Goal: Task Accomplishment & Management: Use online tool/utility

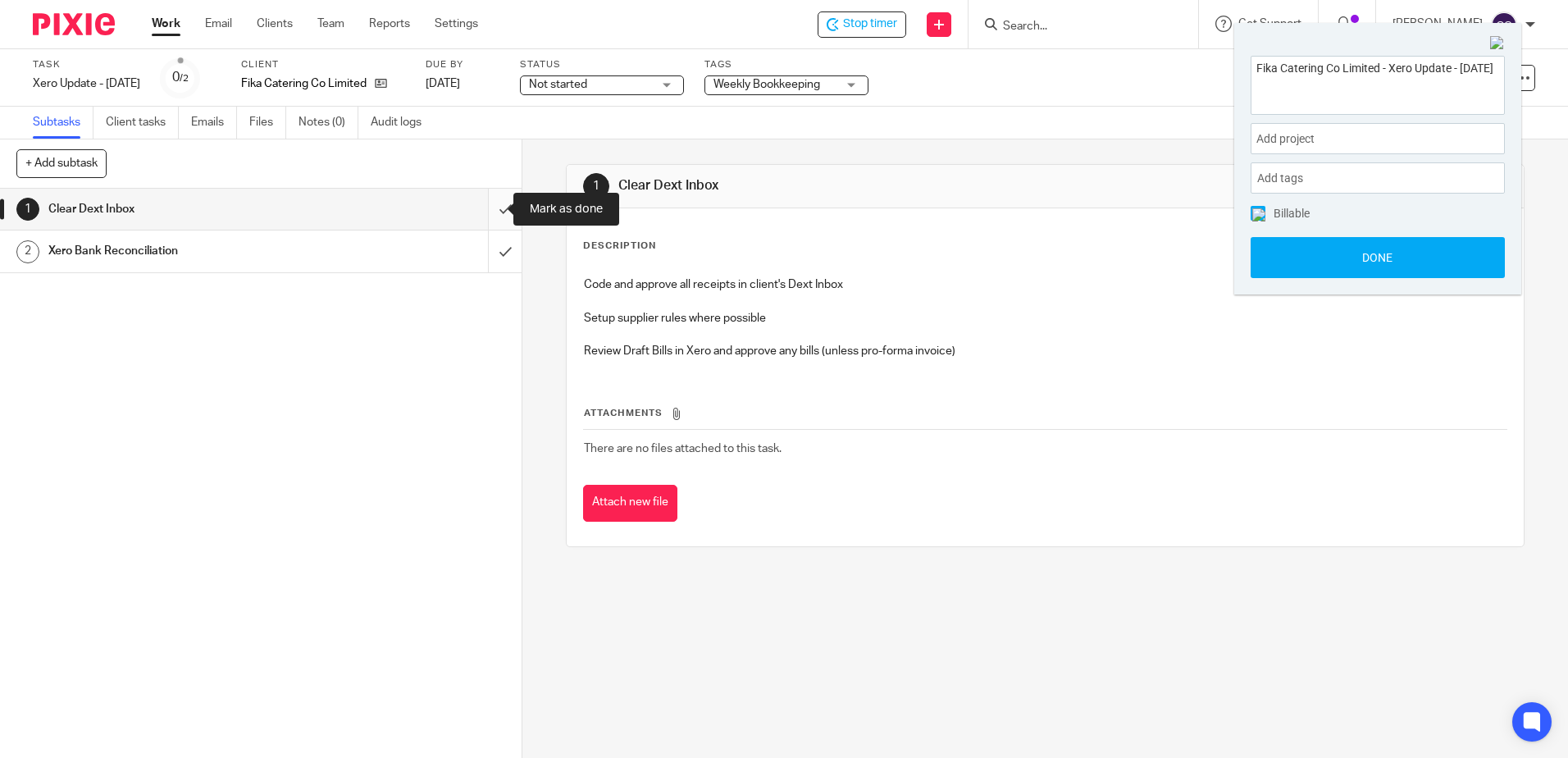
click at [486, 209] on input "submit" at bounding box center [261, 209] width 521 height 41
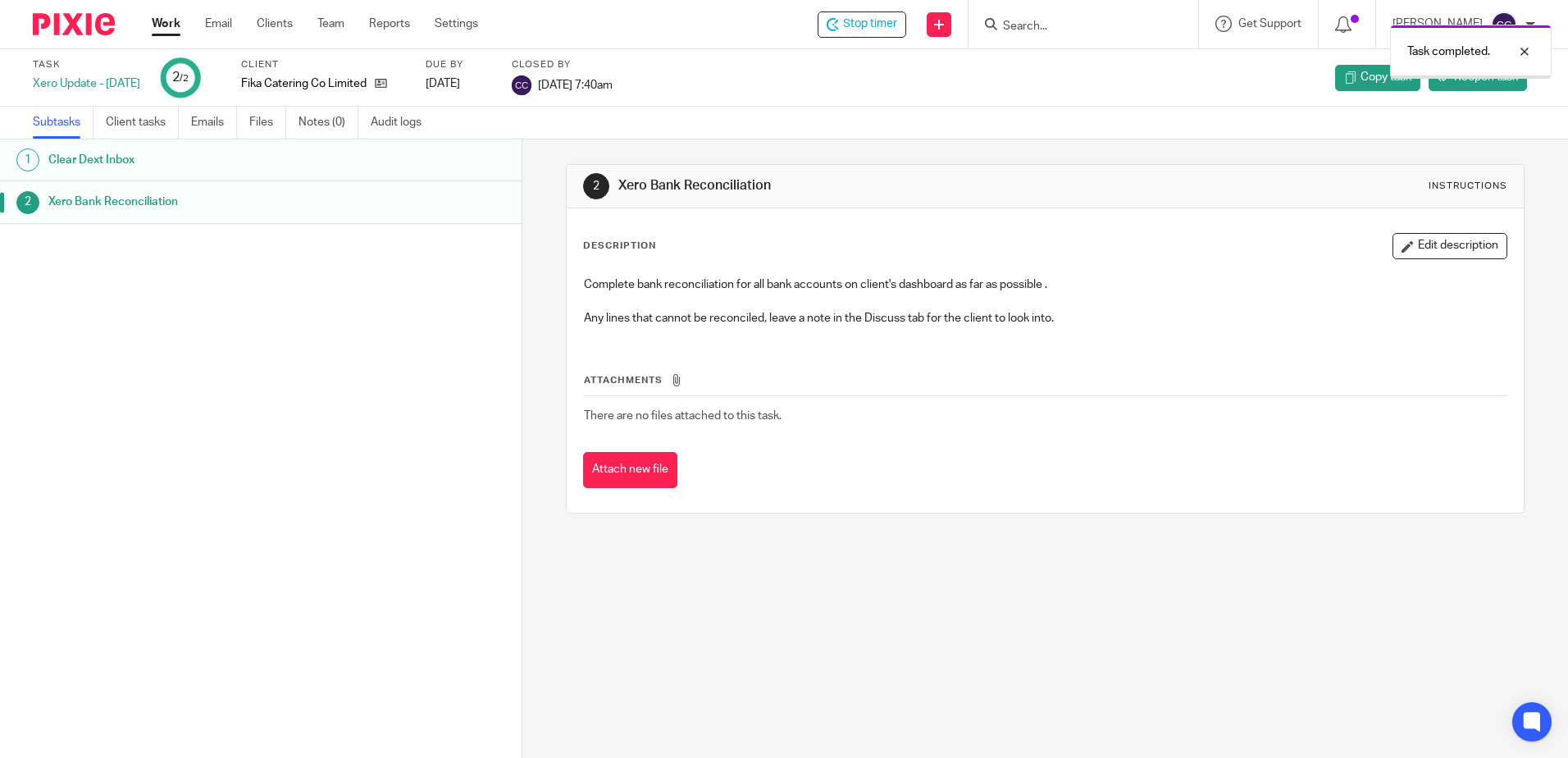
click at [166, 23] on link "Work" at bounding box center [166, 24] width 28 height 17
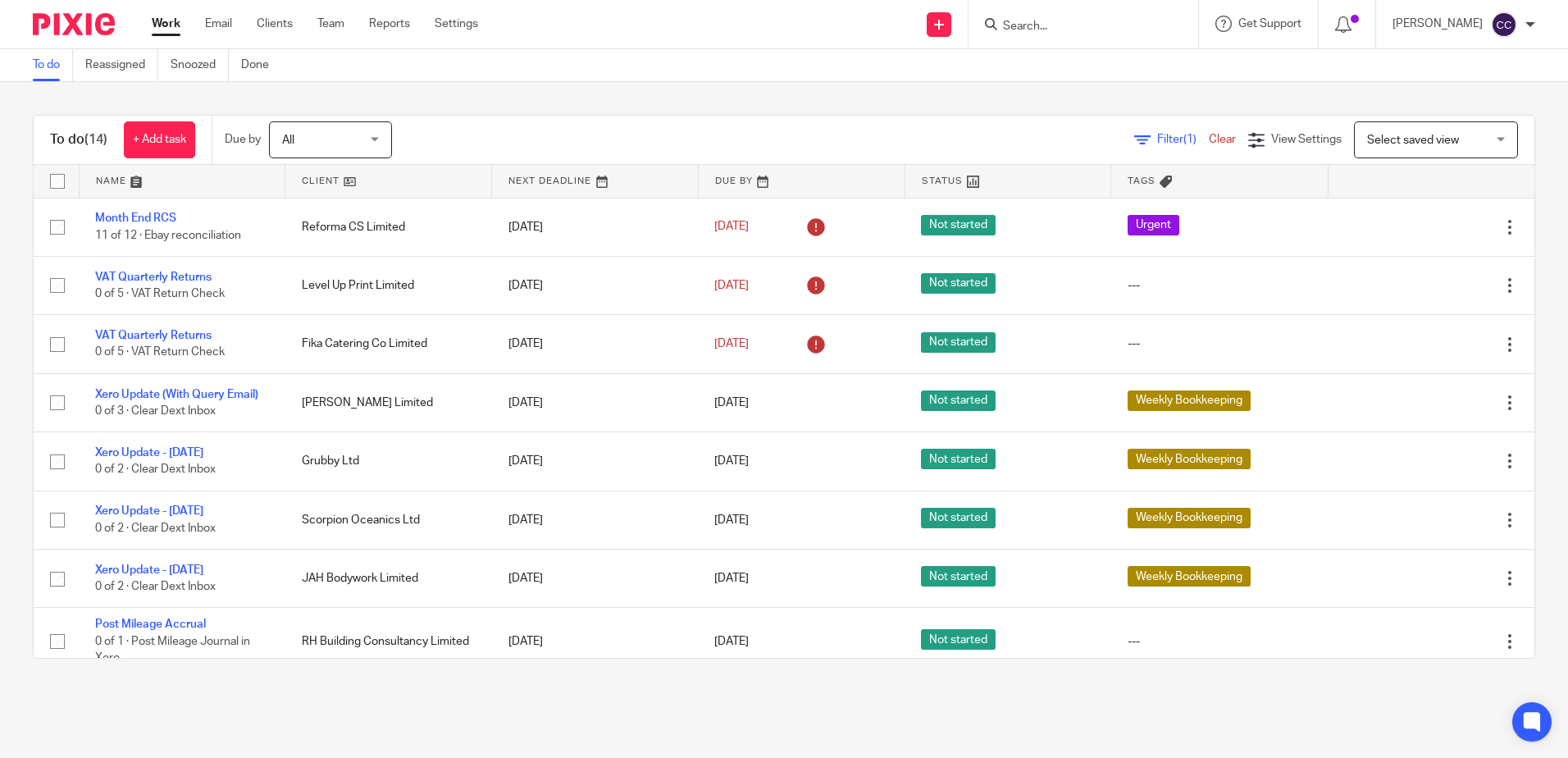
click at [332, 182] on link at bounding box center [388, 181] width 206 height 33
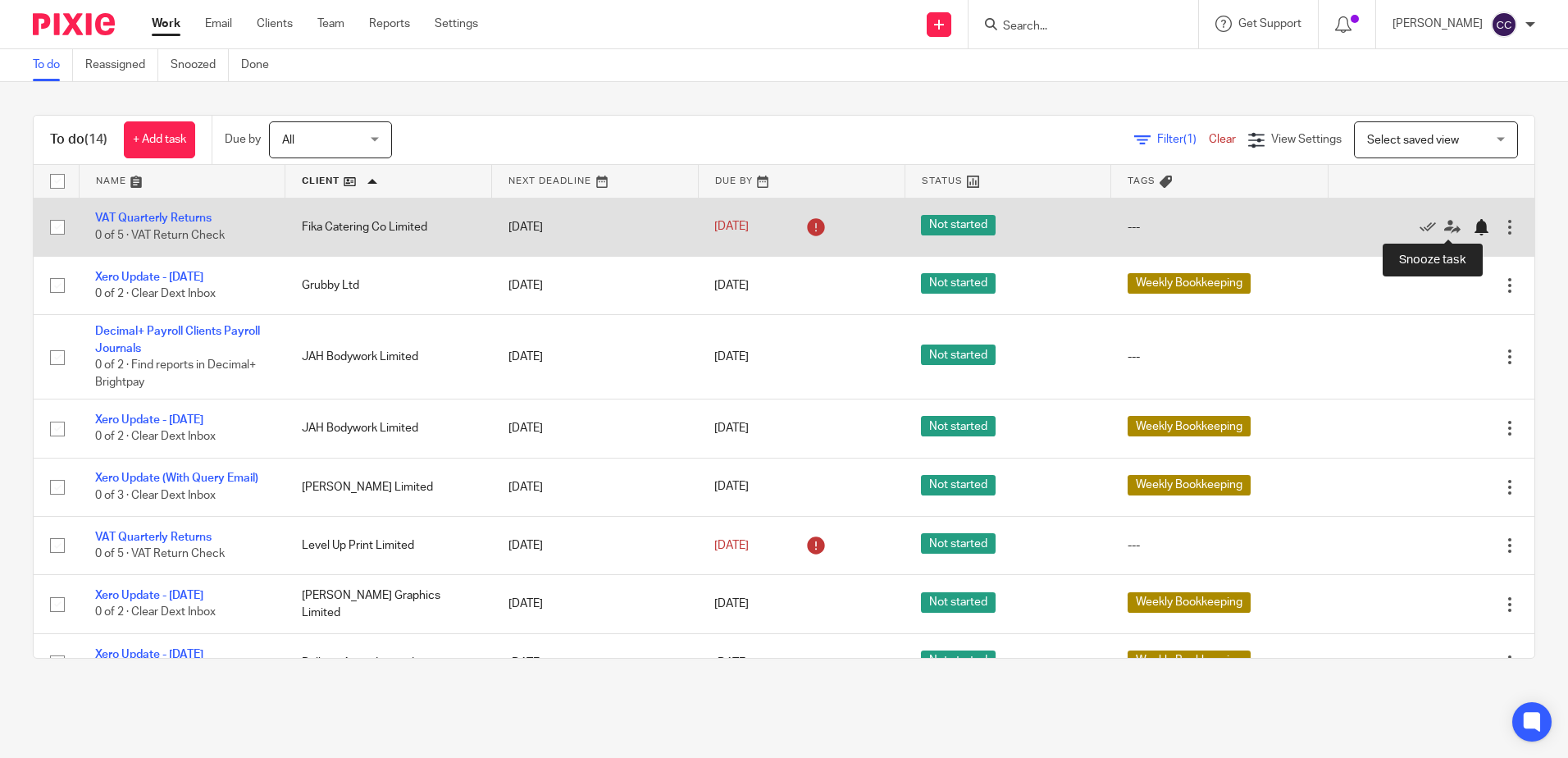
click at [1473, 224] on div at bounding box center [1481, 227] width 17 height 17
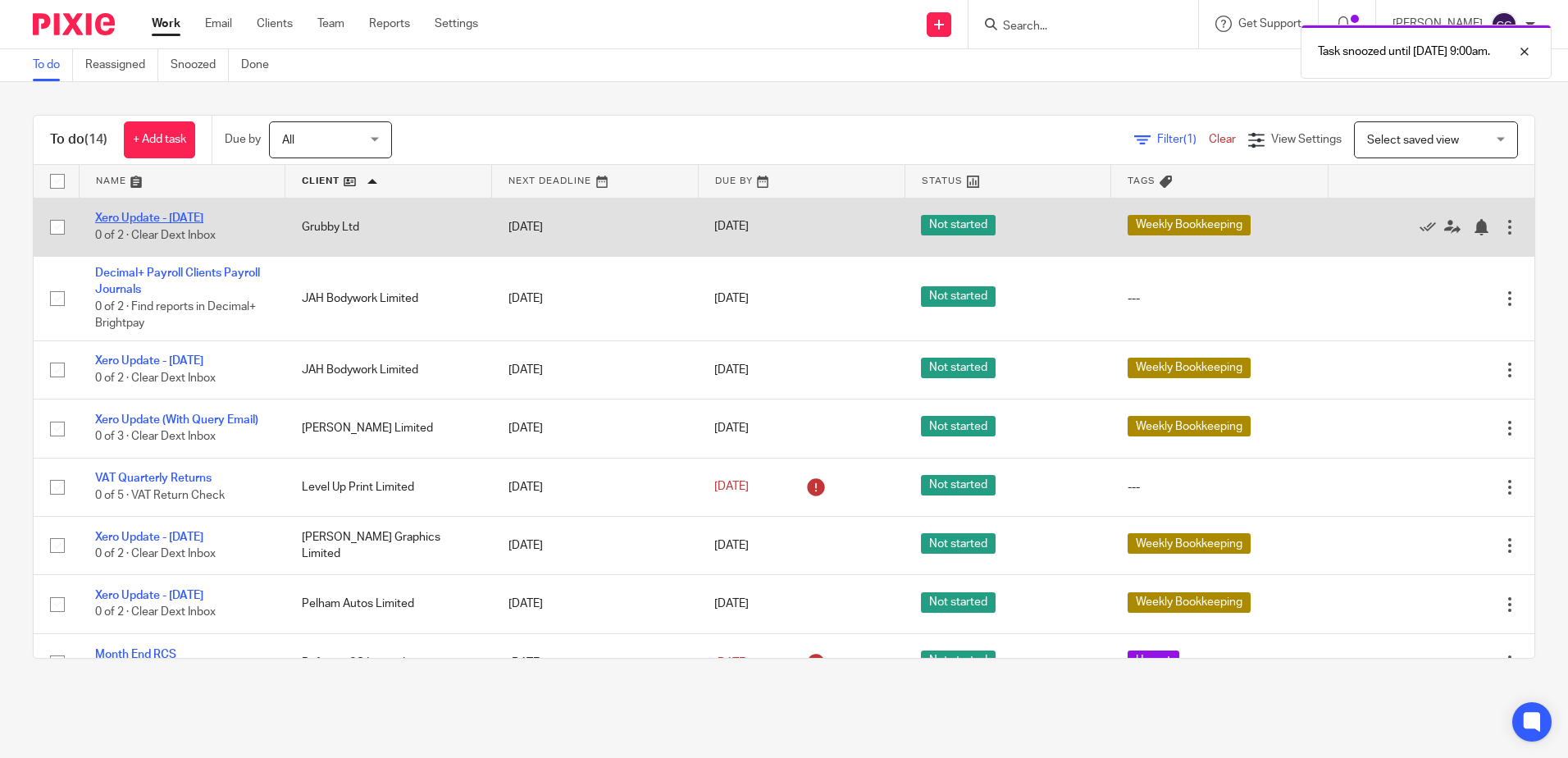
click at [196, 216] on link "Xero Update - [DATE]" at bounding box center [150, 218] width 109 height 12
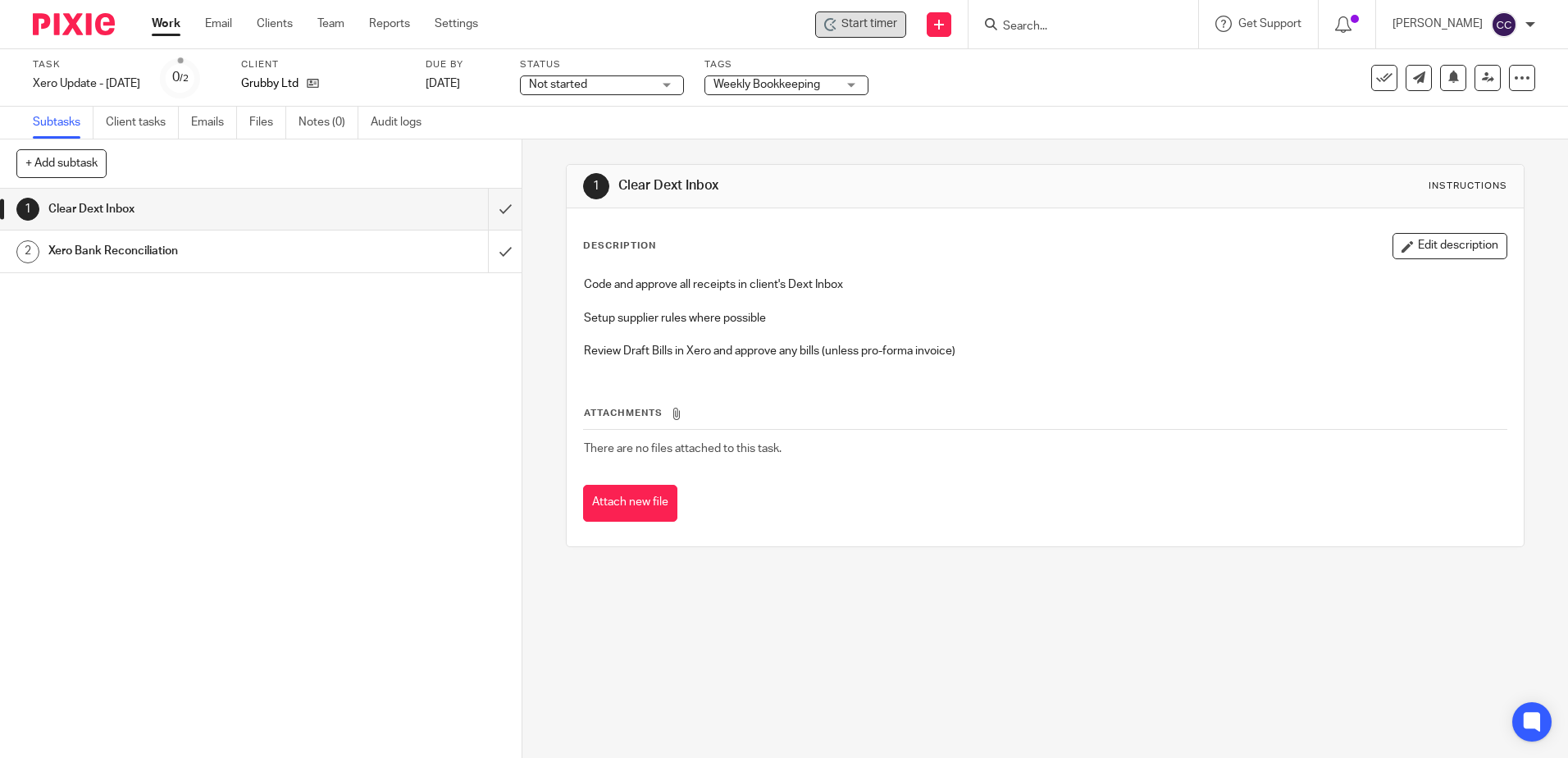
click at [837, 28] on icon at bounding box center [831, 25] width 13 height 13
click at [896, 22] on span "Start timer" at bounding box center [869, 24] width 56 height 18
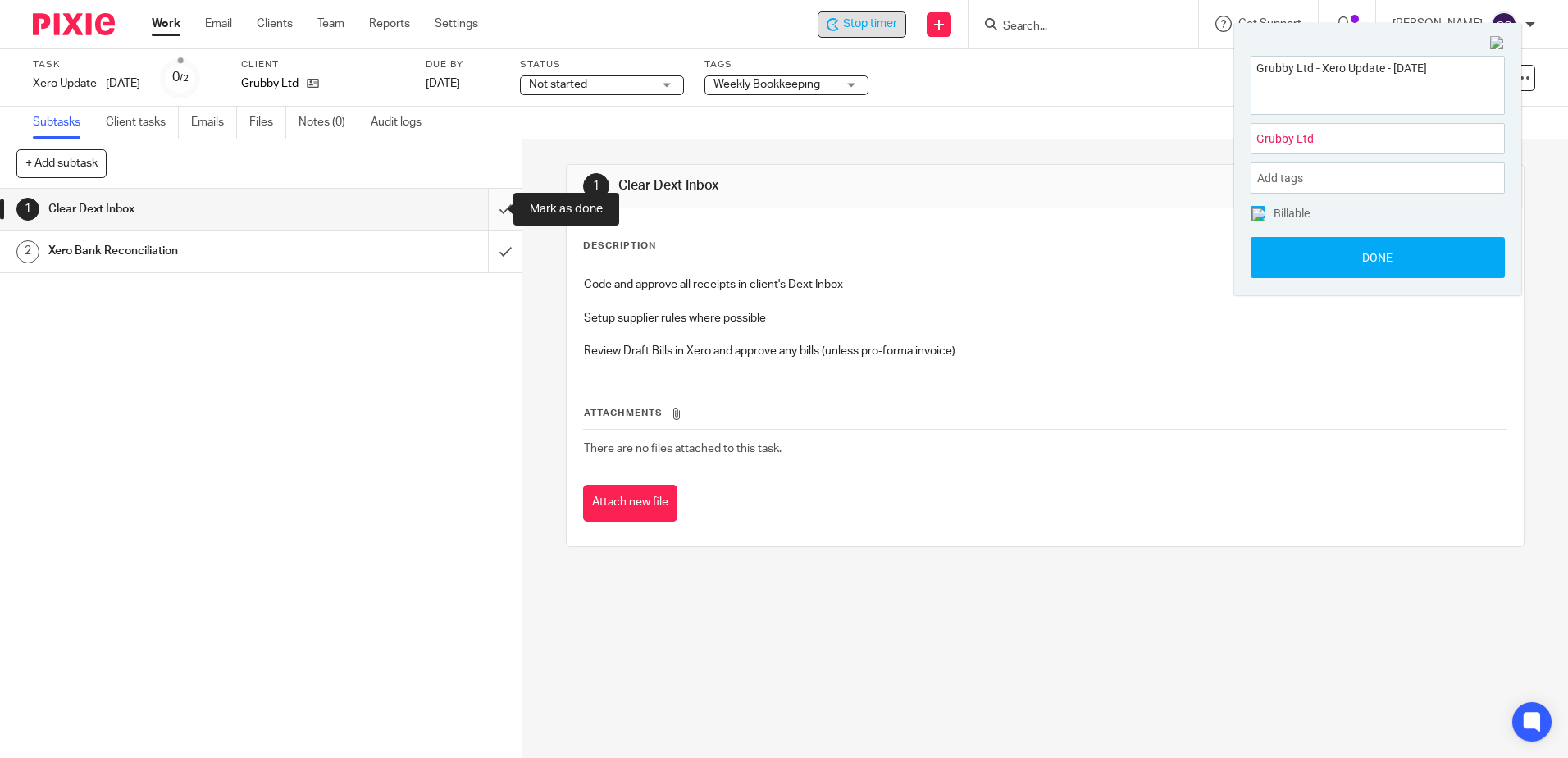
click at [489, 201] on input "submit" at bounding box center [261, 209] width 521 height 41
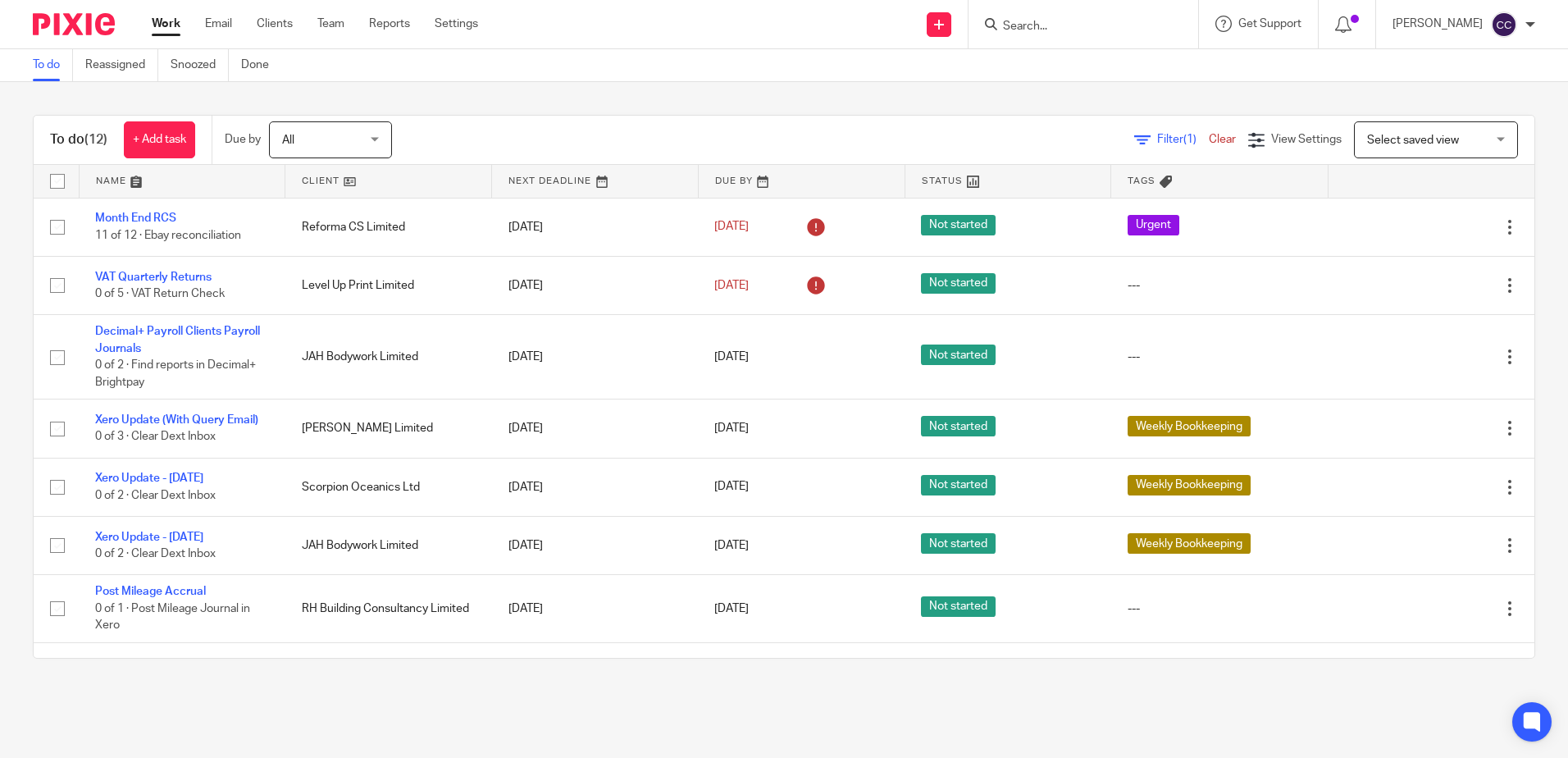
click at [329, 194] on link at bounding box center [388, 181] width 206 height 33
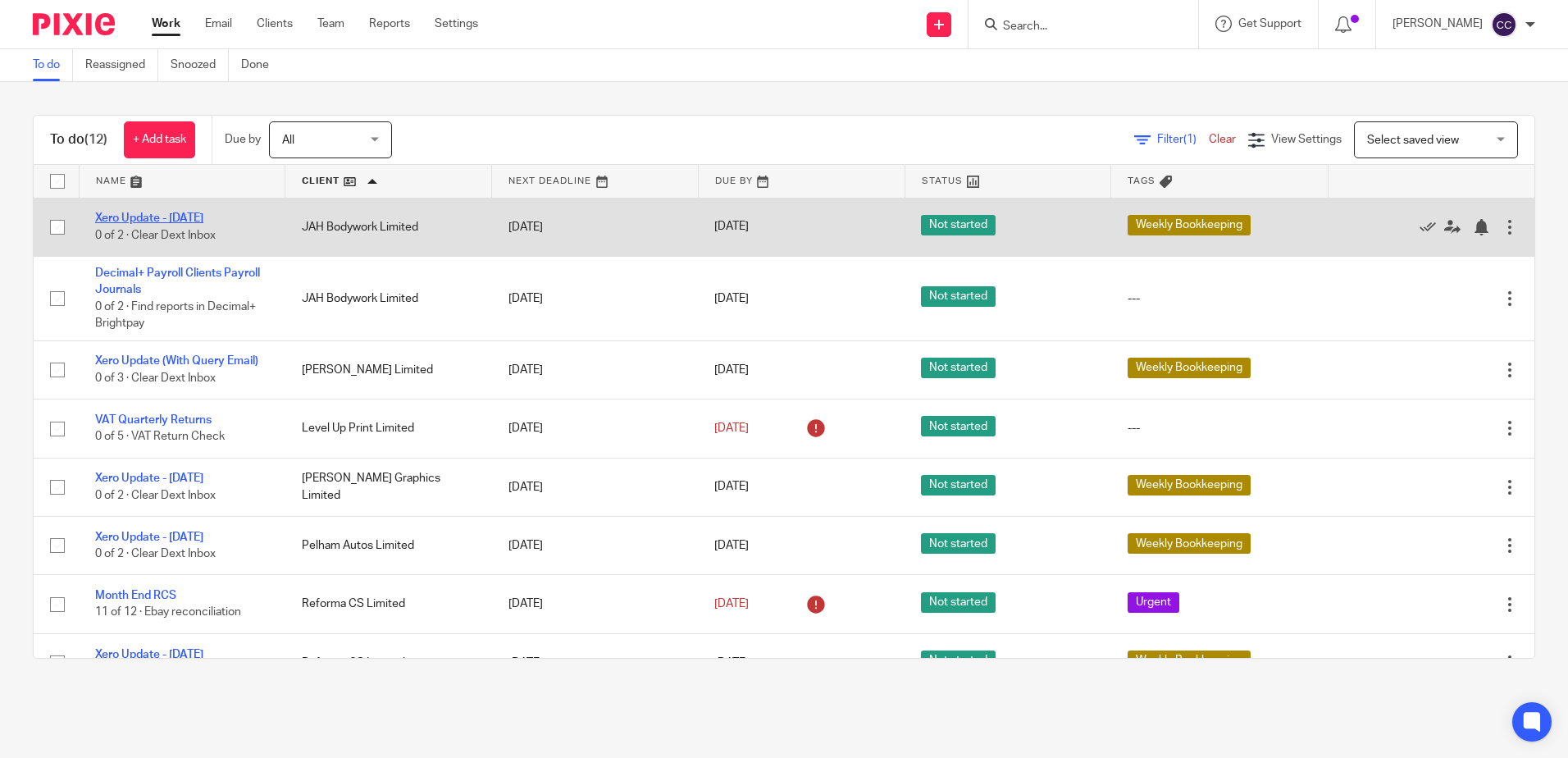
click at [203, 219] on link "Xero Update - [DATE]" at bounding box center [150, 218] width 109 height 12
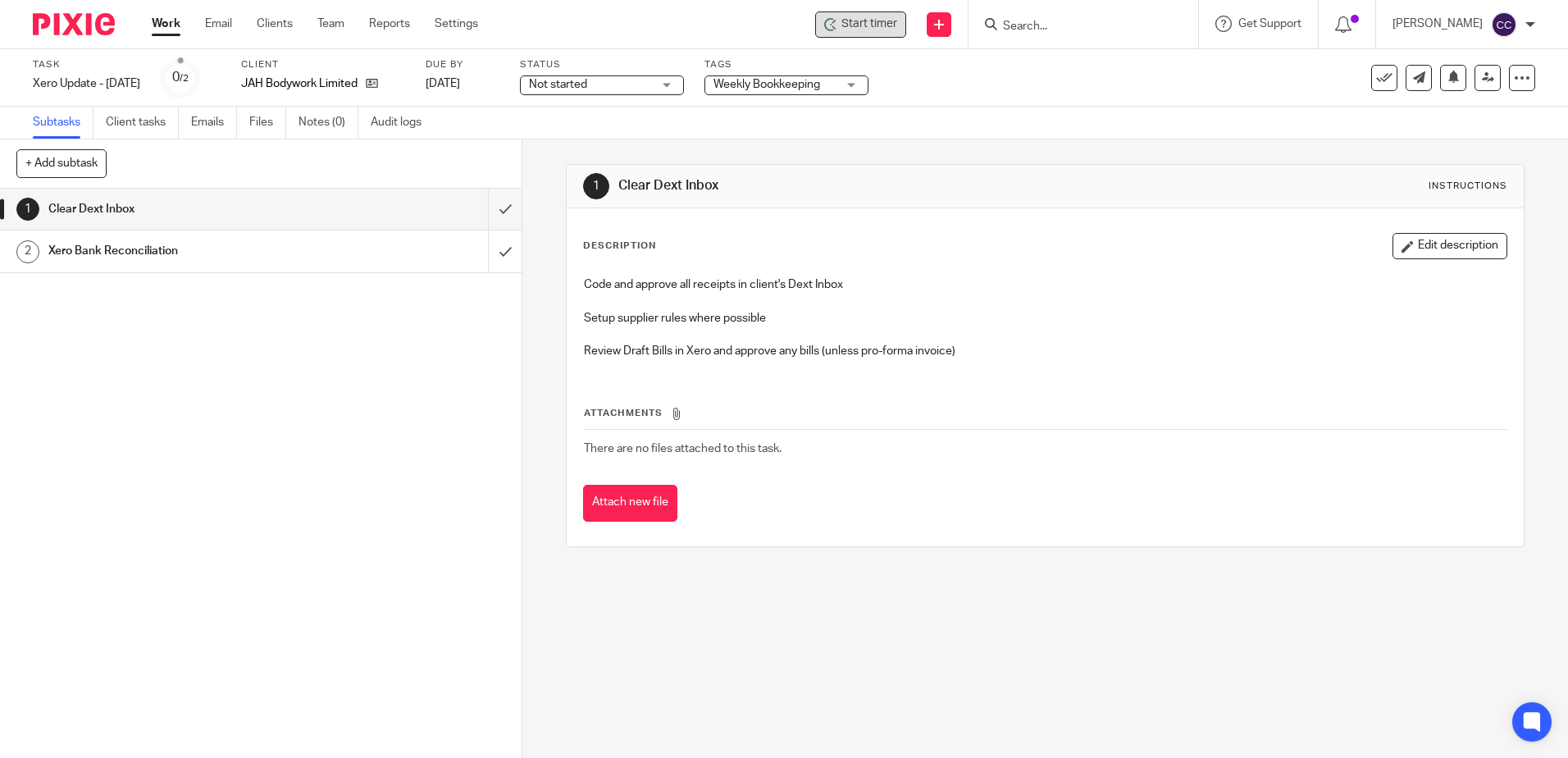
click at [869, 23] on span "Start timer" at bounding box center [869, 24] width 56 height 18
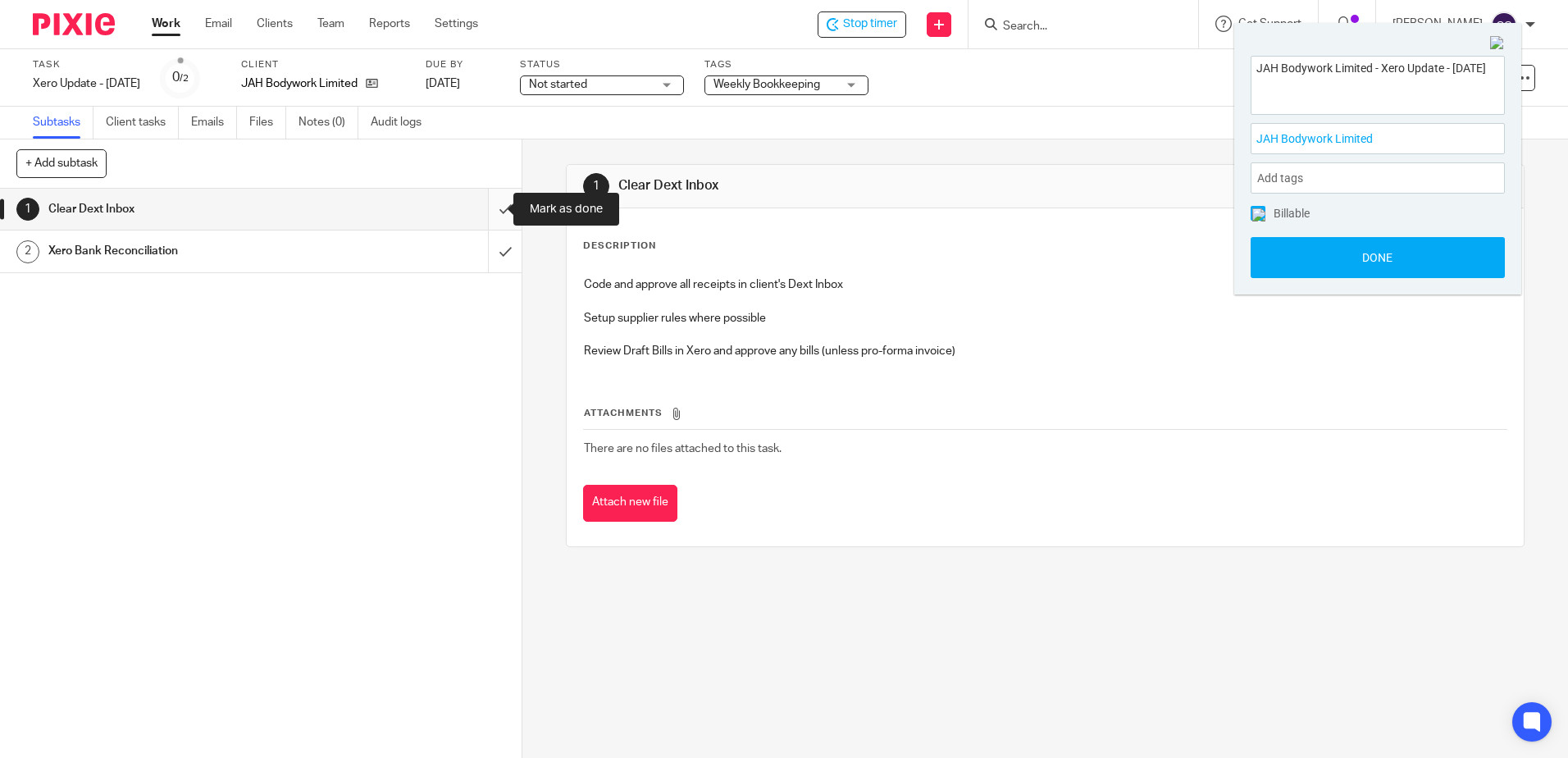
click at [485, 214] on input "submit" at bounding box center [261, 209] width 521 height 41
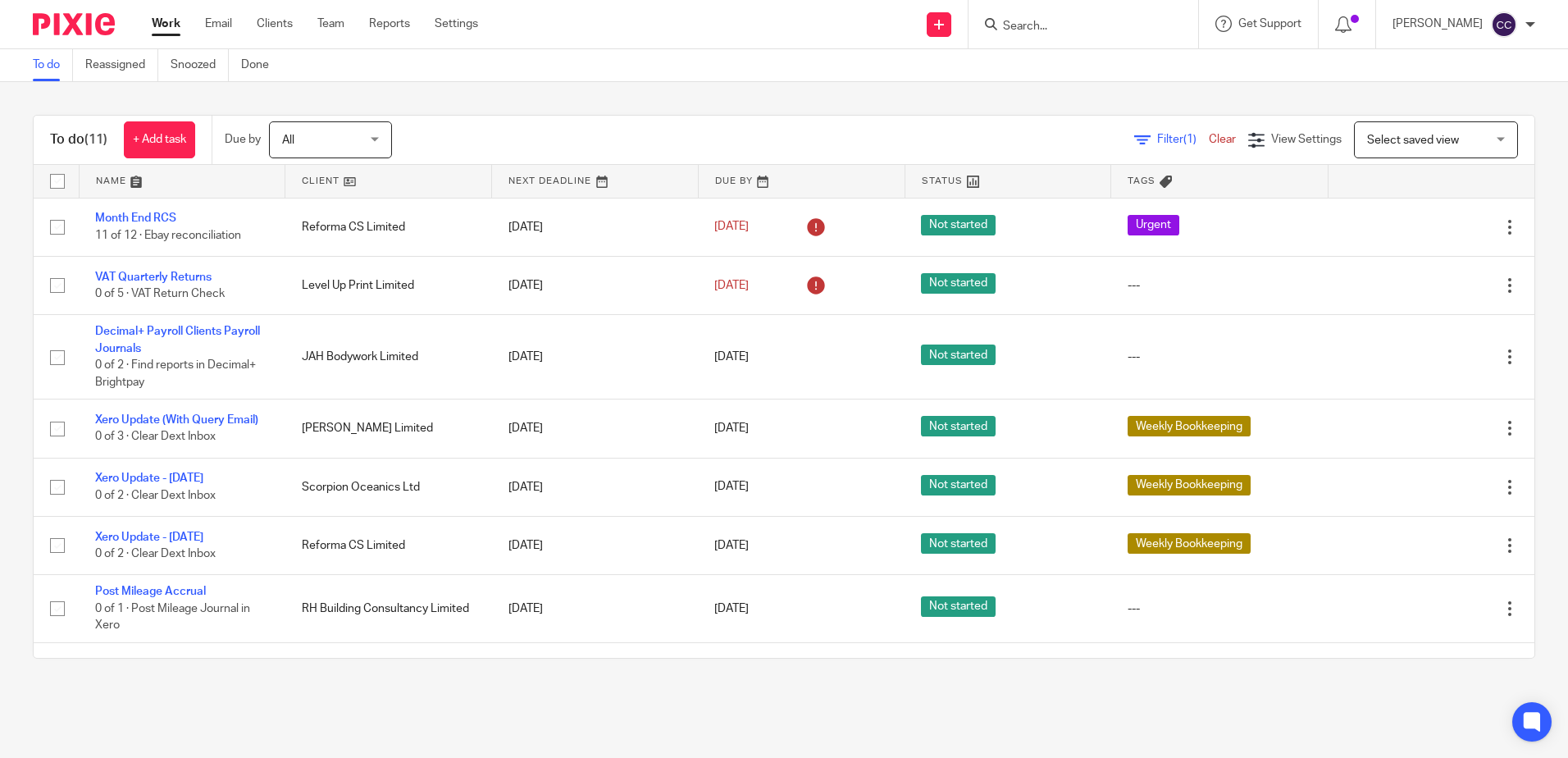
click at [313, 181] on link at bounding box center [388, 181] width 206 height 33
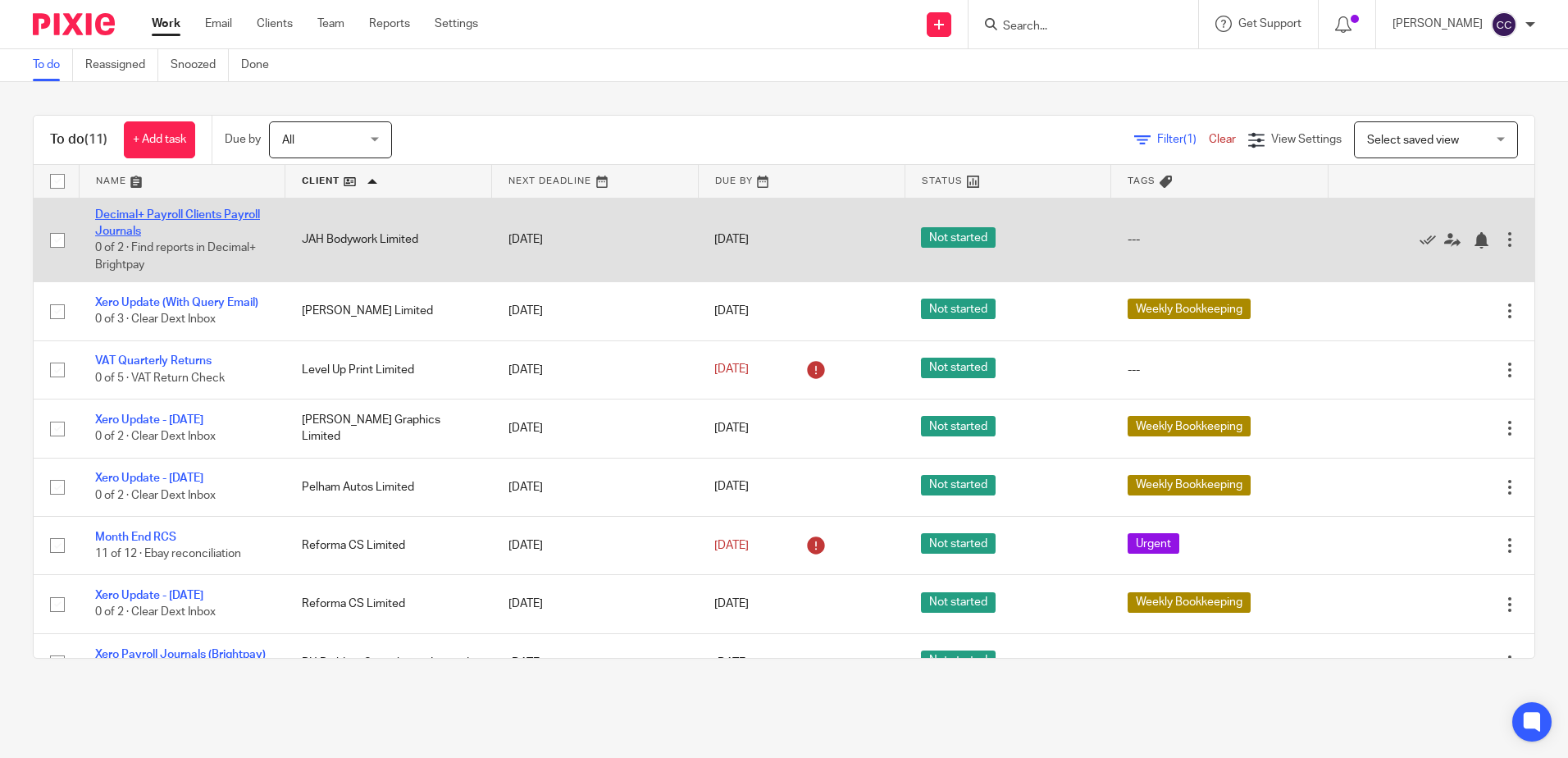
click at [223, 214] on link "Decimal+ Payroll Clients Payroll Journals" at bounding box center [177, 222] width 165 height 28
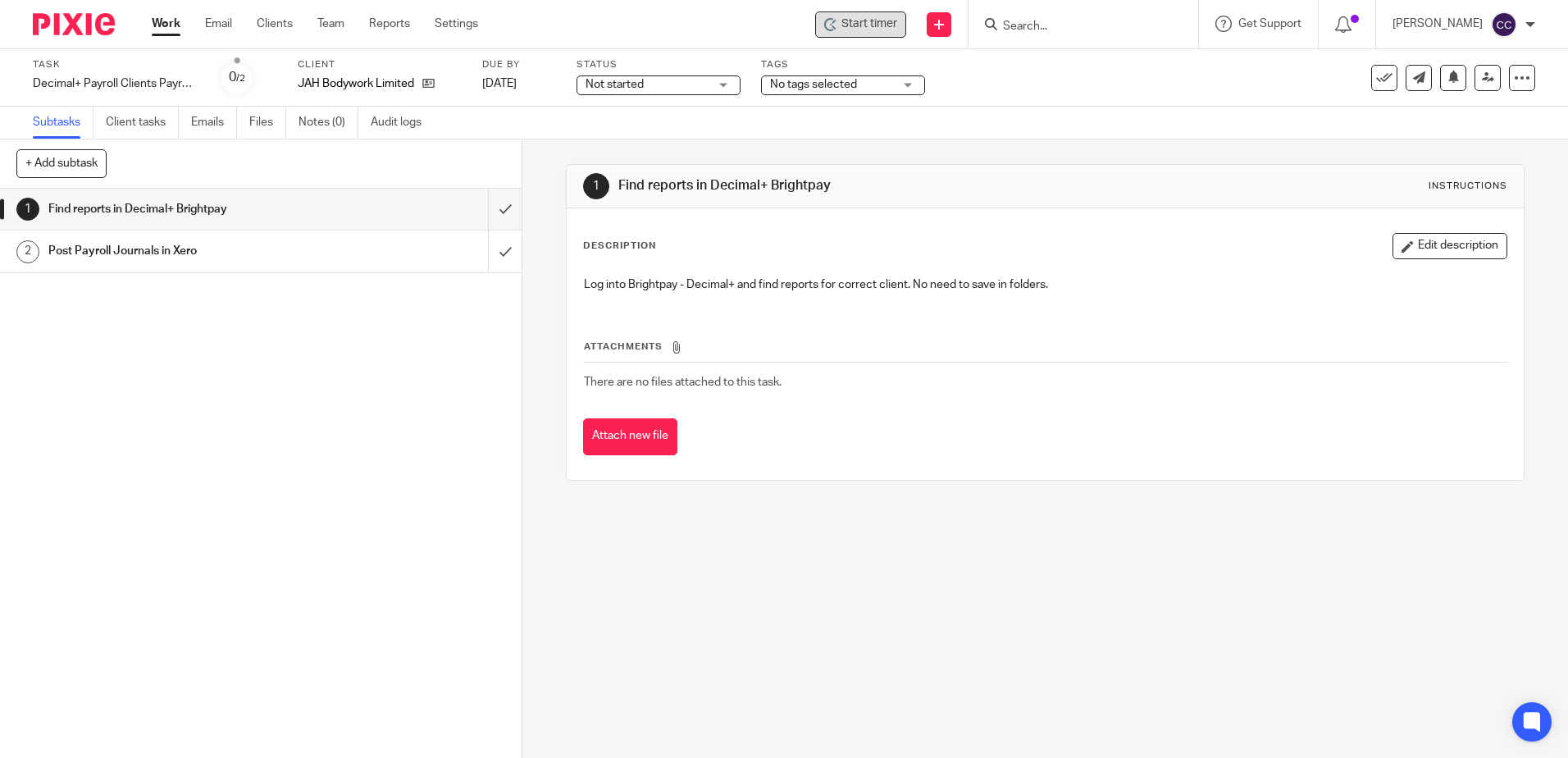
click at [880, 27] on span "Start timer" at bounding box center [869, 24] width 56 height 18
click at [870, 25] on span "Start timer" at bounding box center [869, 24] width 56 height 18
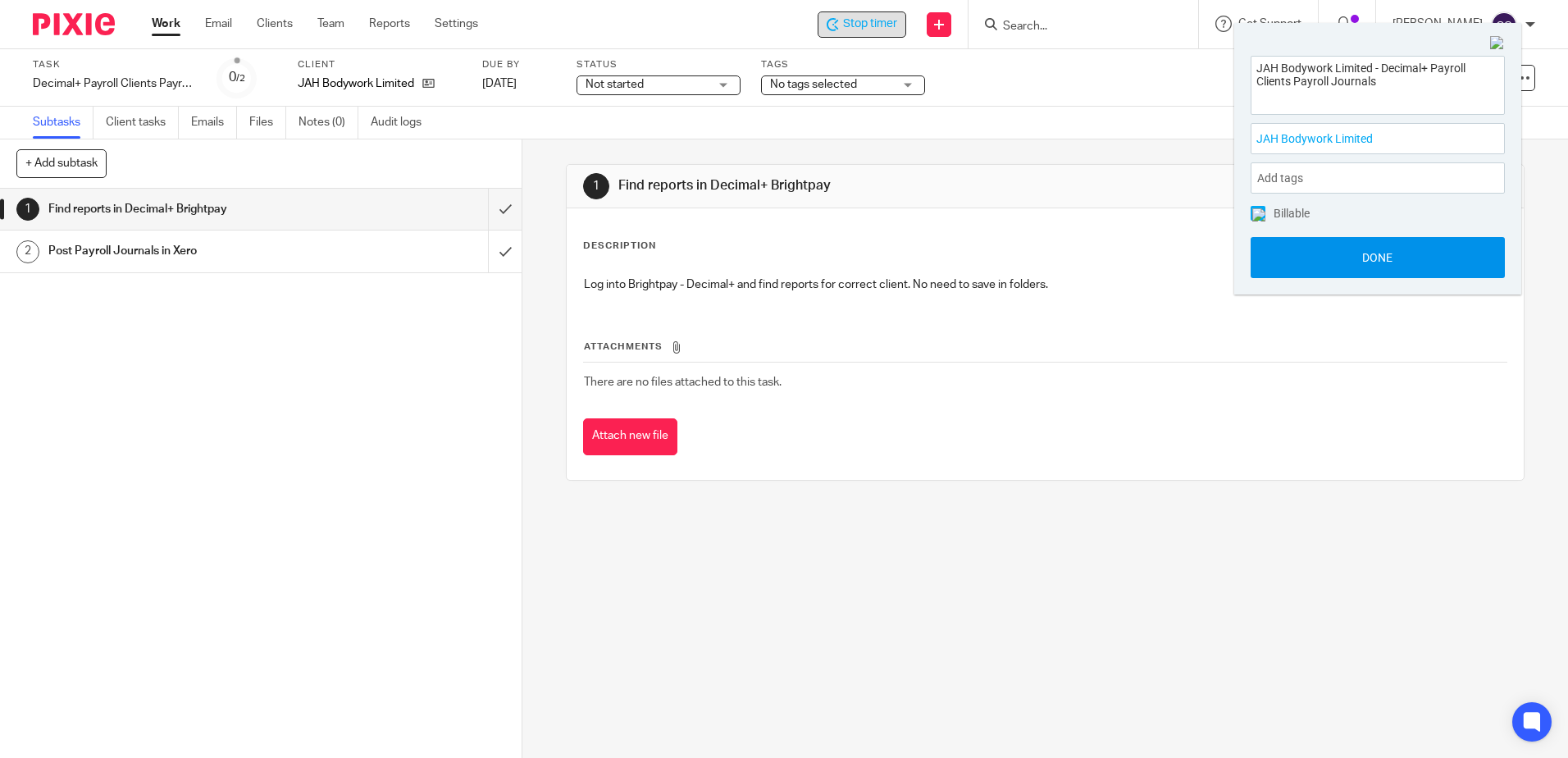
click at [1322, 252] on button "Done" at bounding box center [1378, 257] width 254 height 41
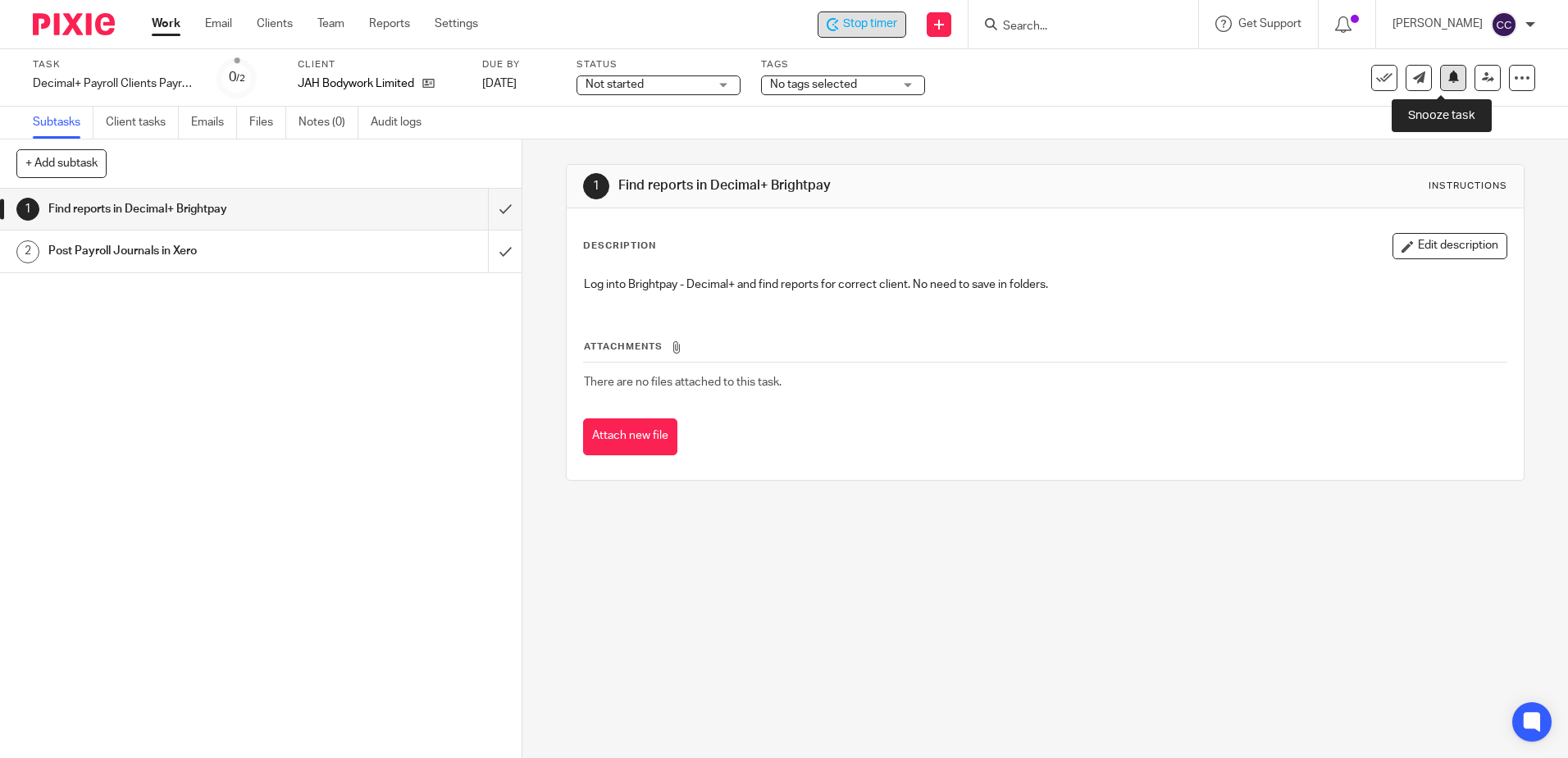
click at [1449, 83] on button at bounding box center [1453, 78] width 26 height 26
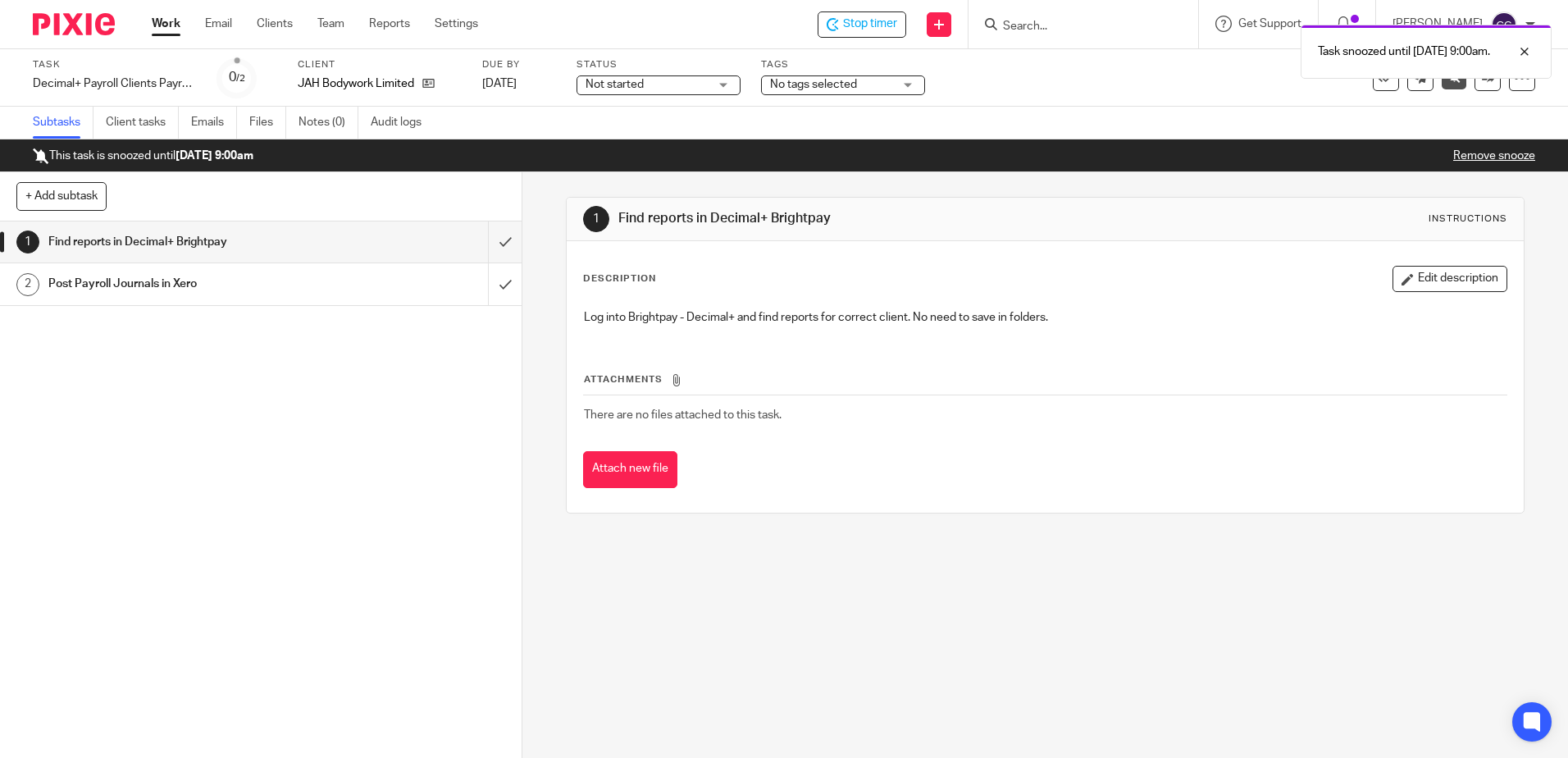
click at [158, 28] on link "Work" at bounding box center [166, 24] width 28 height 17
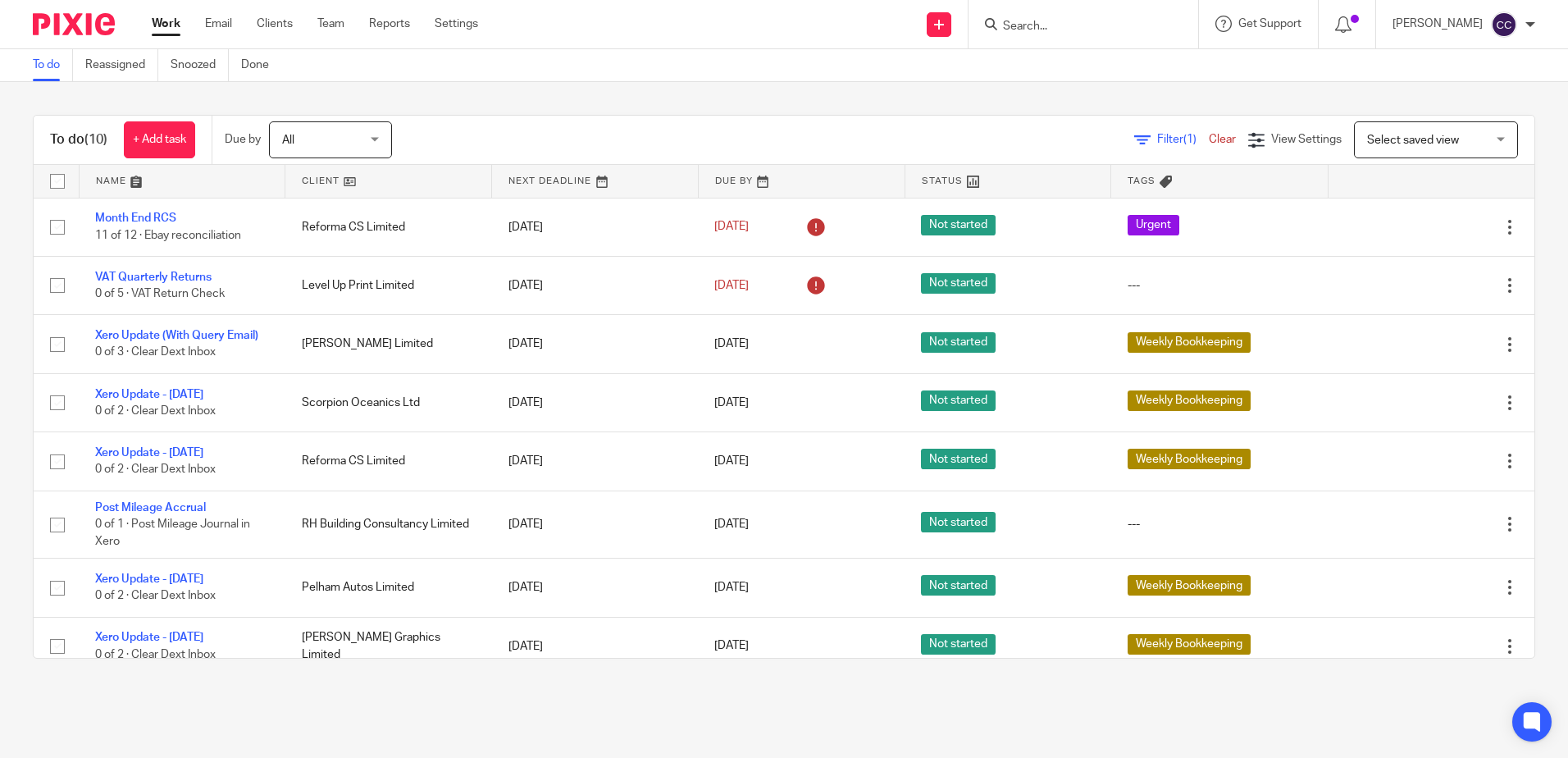
click at [322, 181] on link at bounding box center [388, 181] width 206 height 33
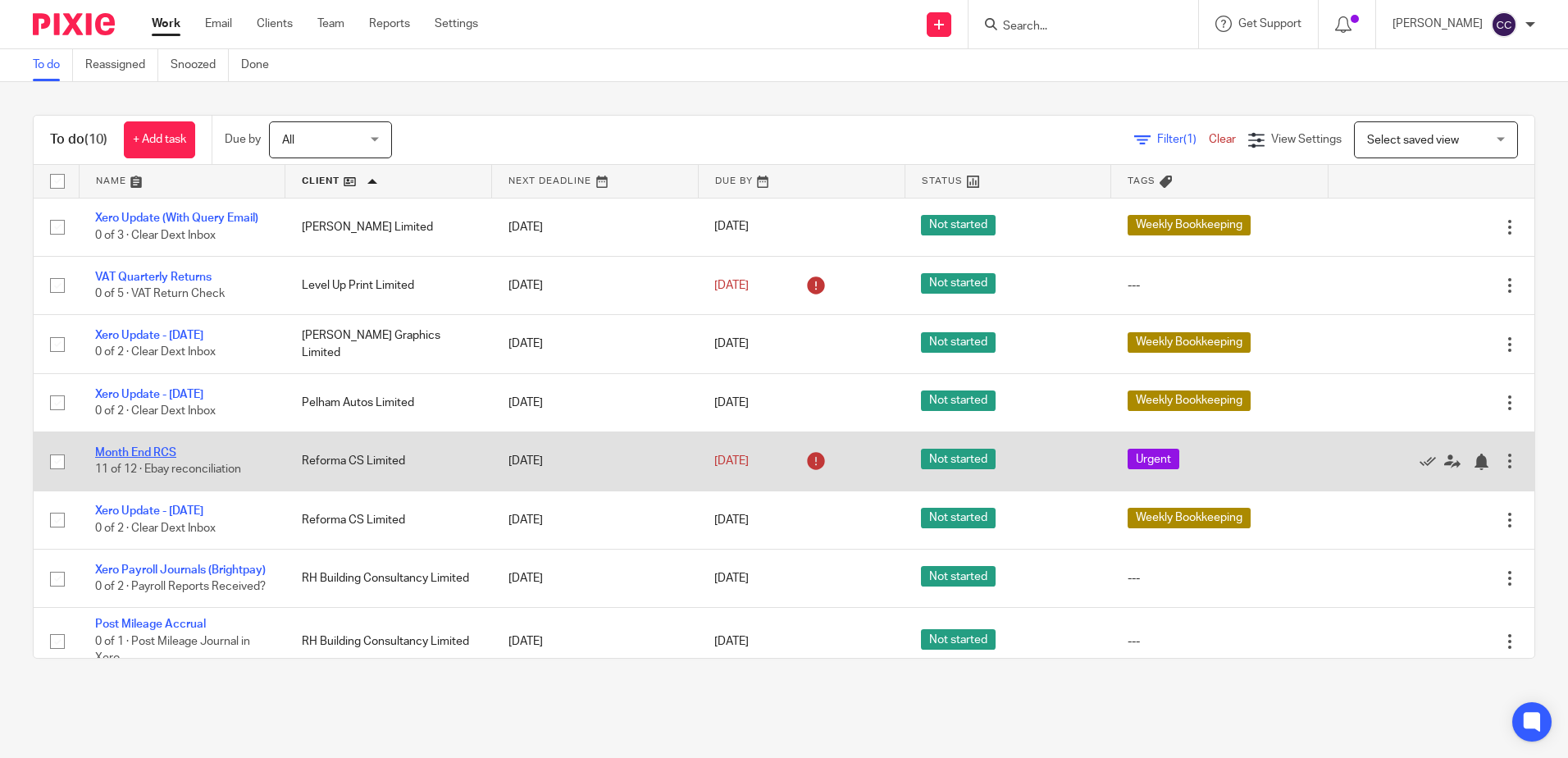
click at [153, 447] on link "Month End RCS" at bounding box center [135, 453] width 81 height 12
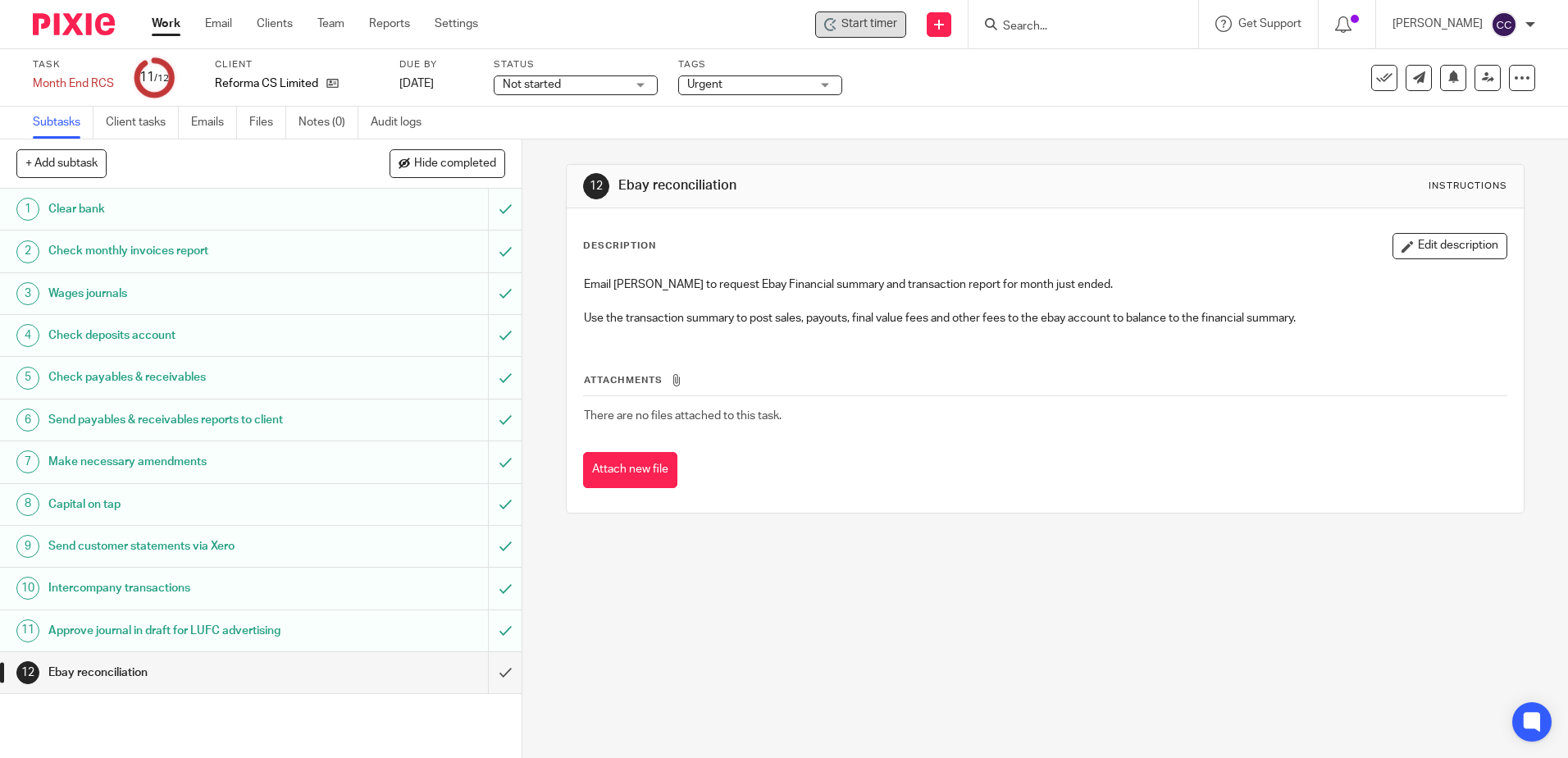
click at [873, 37] on div "Start timer" at bounding box center [860, 24] width 91 height 26
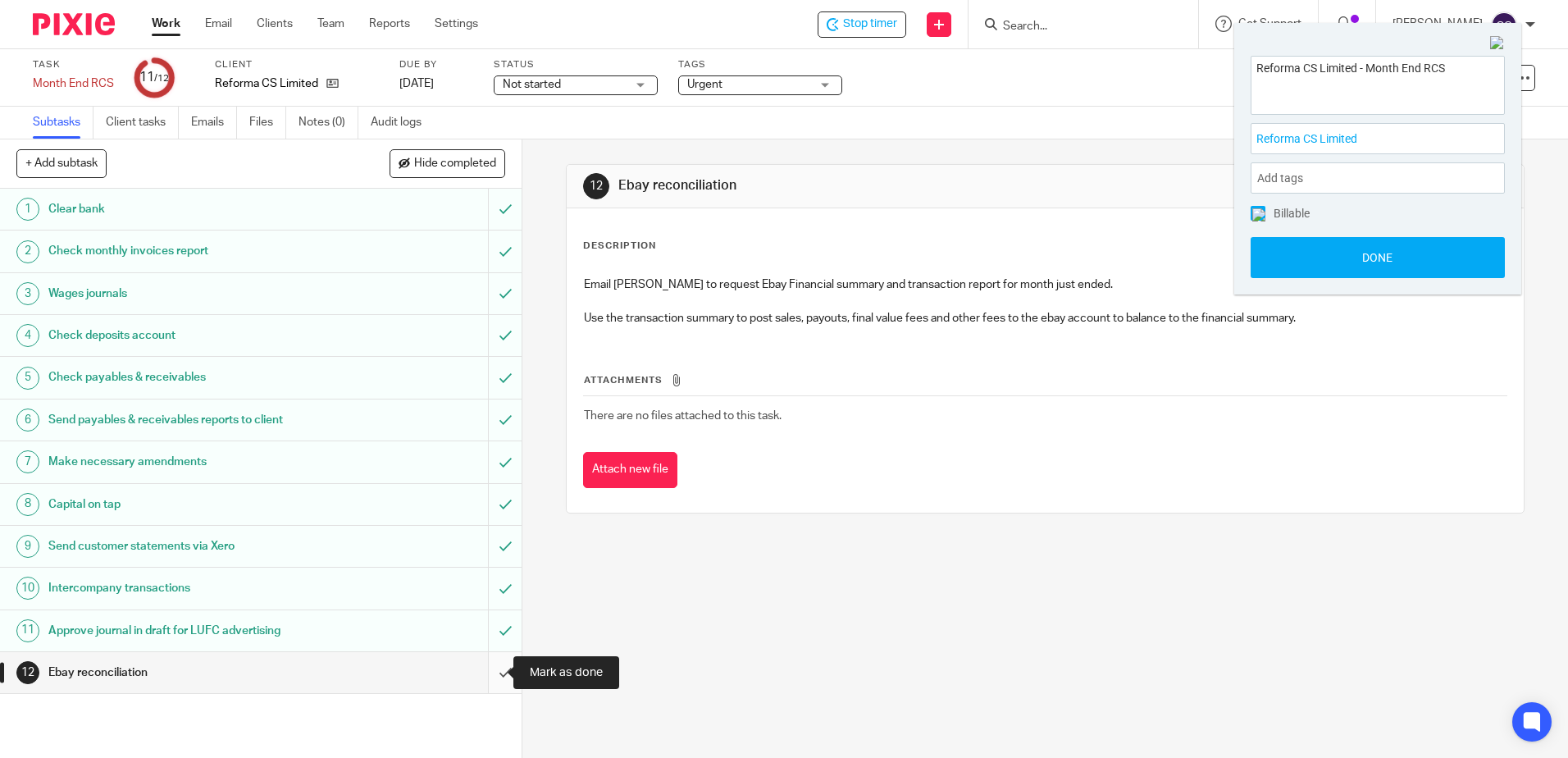
click at [487, 672] on input "submit" at bounding box center [261, 672] width 521 height 41
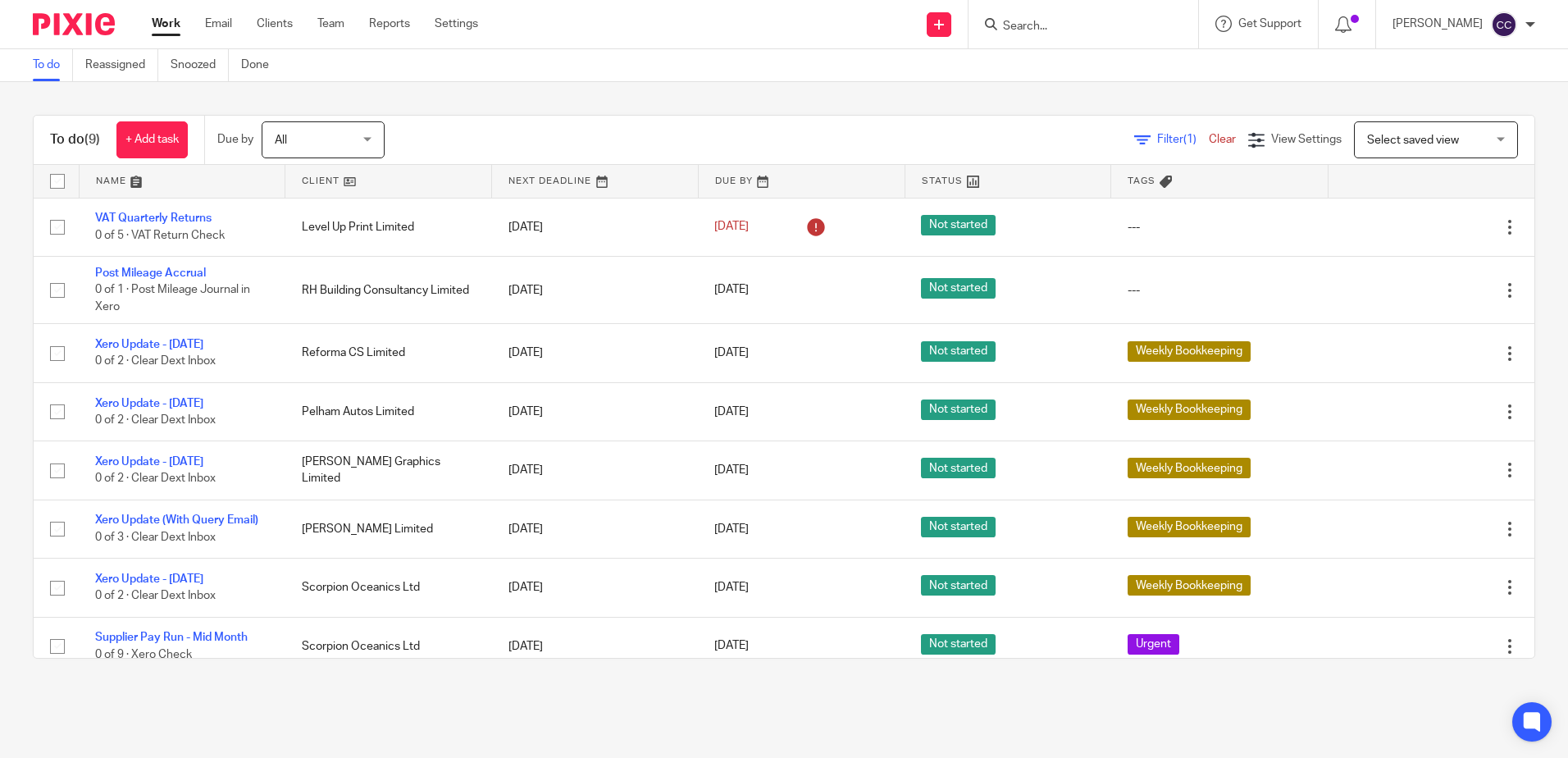
click at [310, 182] on link at bounding box center [388, 181] width 206 height 33
